Goal: Transaction & Acquisition: Download file/media

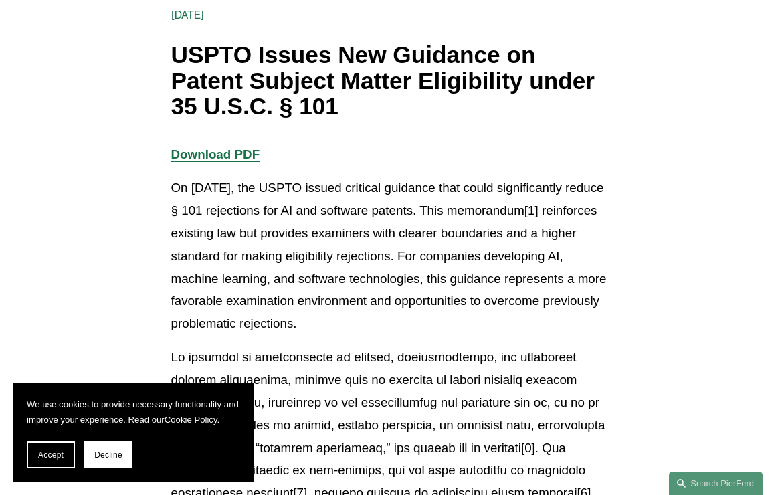
scroll to position [45, 1]
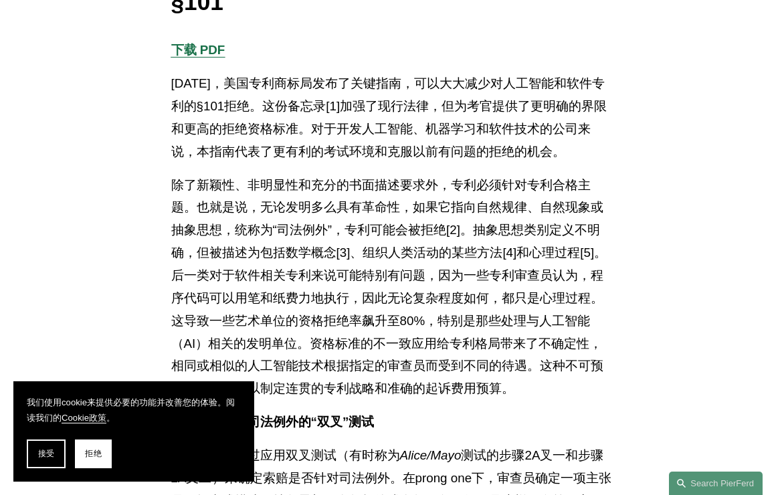
scroll to position [380, 0]
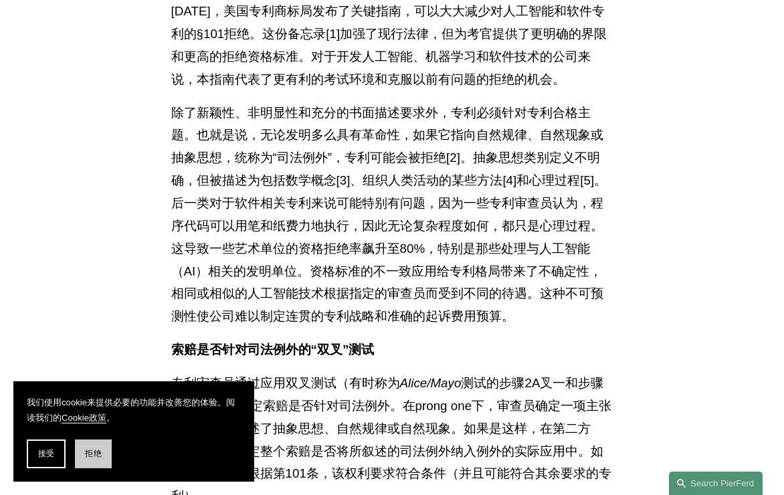
click at [99, 458] on span "拒绝" at bounding box center [93, 453] width 16 height 11
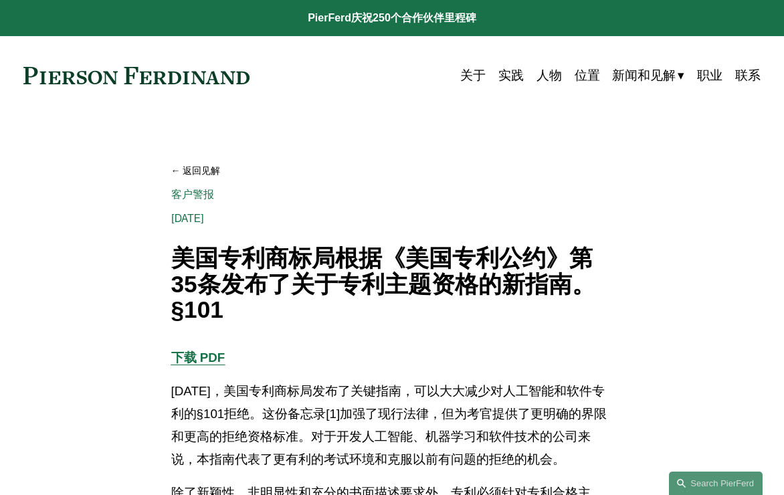
scroll to position [0, 0]
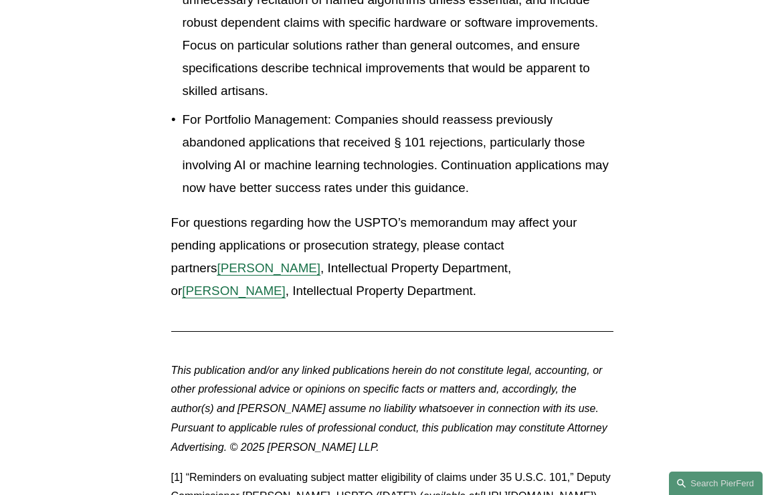
scroll to position [2943, 0]
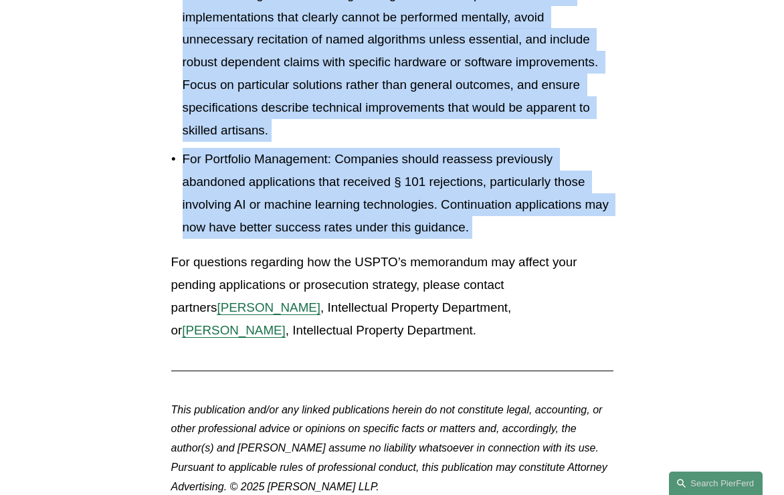
drag, startPoint x: 173, startPoint y: 276, endPoint x: 581, endPoint y: 219, distance: 412.8
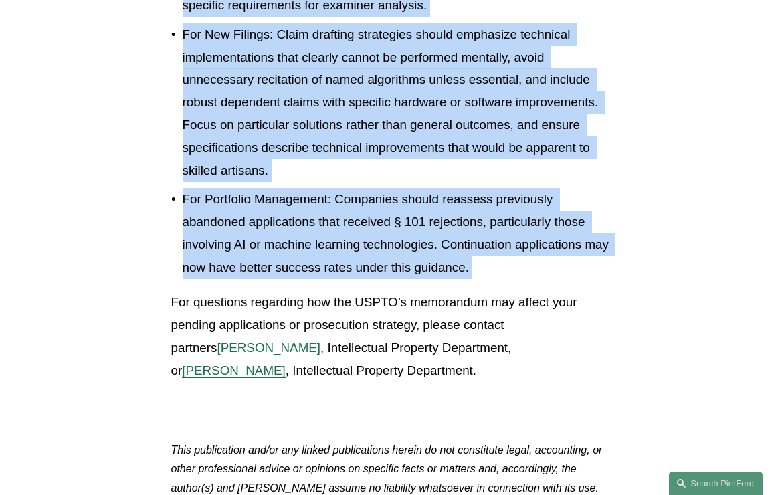
scroll to position [2901, 0]
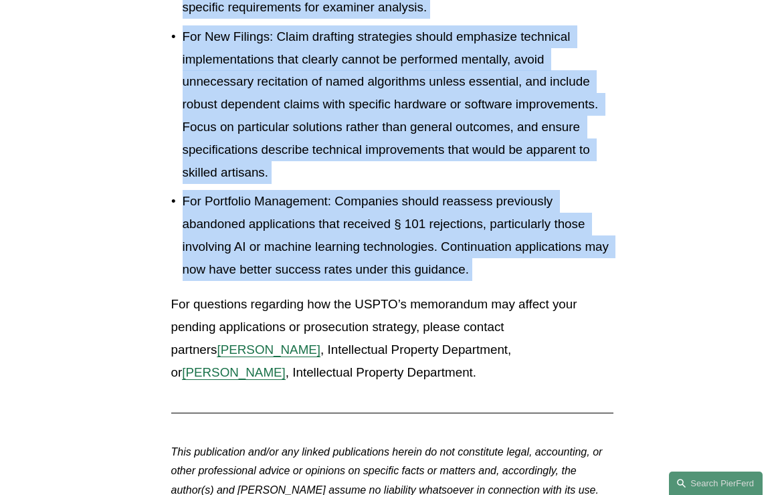
copy div "Lo Ipsumd 6, 2383, sit AMETC adipis elitsedd eiusmodt inci utlab etdoloremagna …"
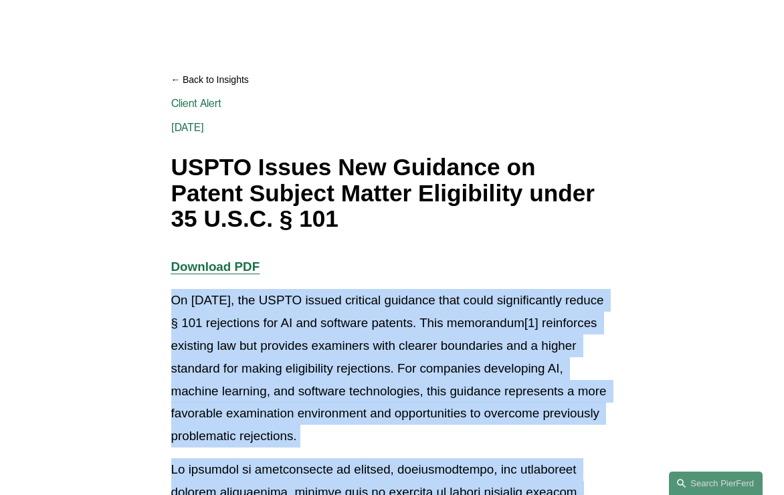
scroll to position [141, 0]
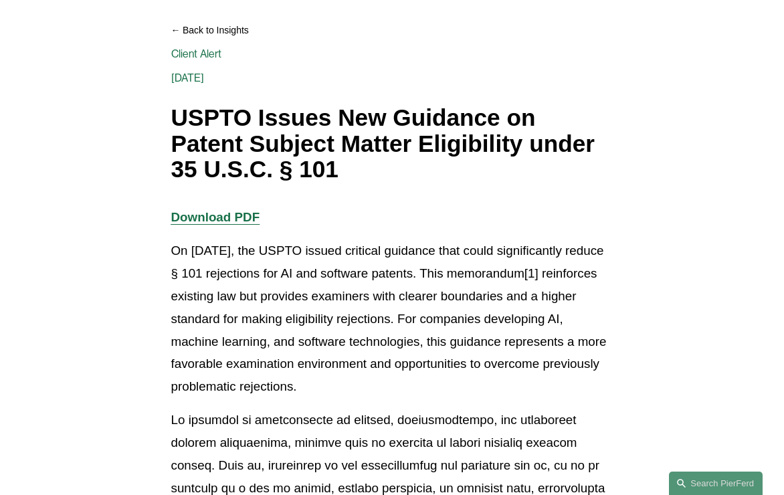
click at [465, 208] on p "Download PDF" at bounding box center [392, 217] width 442 height 23
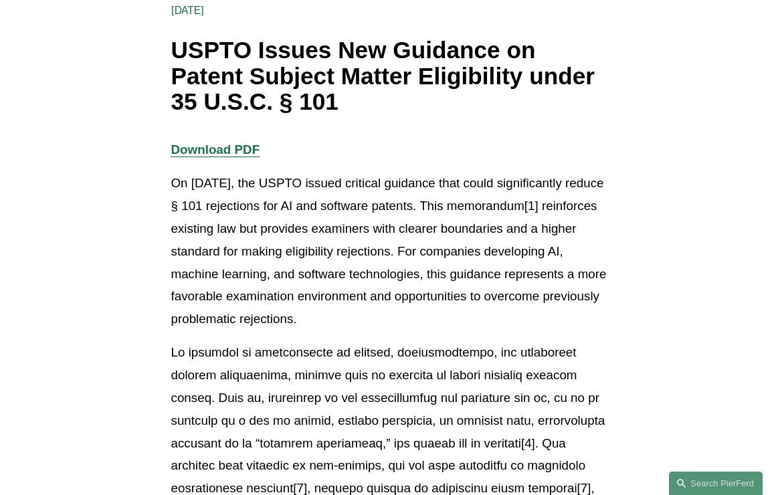
scroll to position [206, 0]
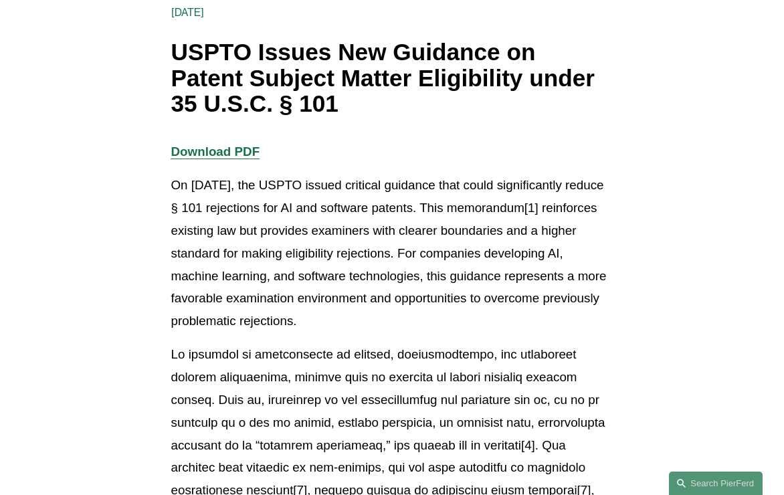
click at [250, 149] on strong "Download PDF" at bounding box center [215, 152] width 89 height 14
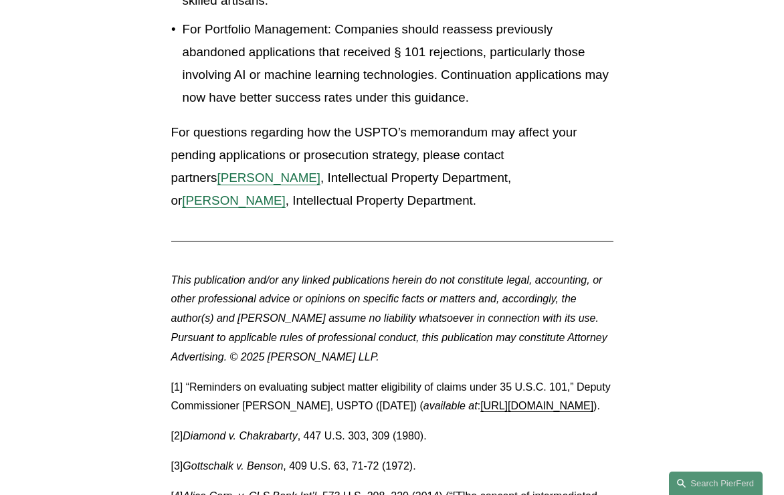
scroll to position [3069, 0]
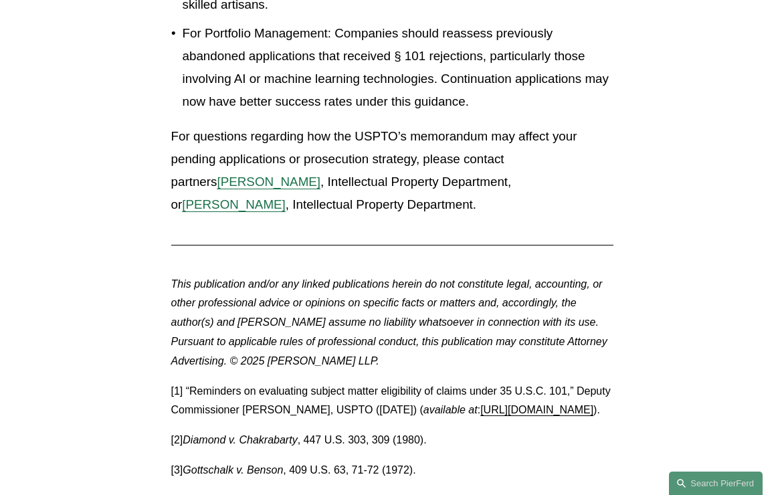
drag, startPoint x: 551, startPoint y: 403, endPoint x: 160, endPoint y: 405, distance: 390.8
copy p "[URL][DOMAIN_NAME]"
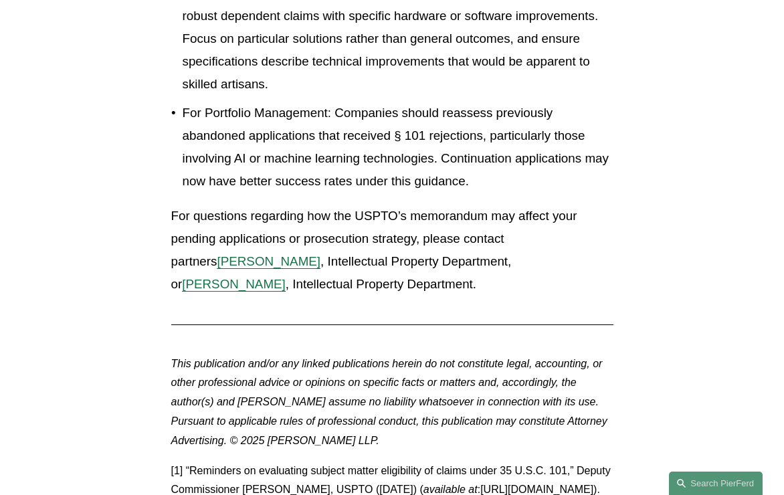
scroll to position [3144, 0]
